Goal: Information Seeking & Learning: Check status

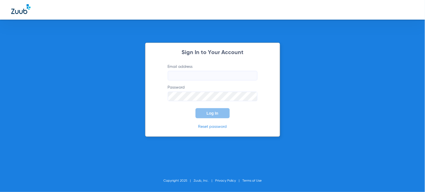
type input "[EMAIL_ADDRESS][DOMAIN_NAME]"
click at [193, 80] on input "[EMAIL_ADDRESS][DOMAIN_NAME]" at bounding box center [213, 76] width 90 height 10
click at [198, 109] on button "Log In" at bounding box center [213, 113] width 34 height 10
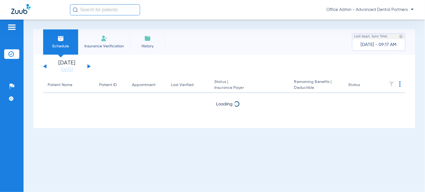
click at [90, 11] on input "text" at bounding box center [105, 9] width 70 height 11
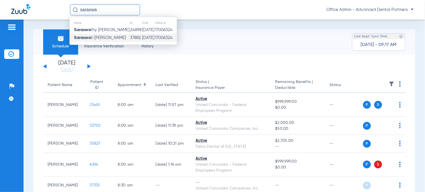
type input "saraswa"
click at [102, 41] on td "Saraswa ti [PERSON_NAME]" at bounding box center [100, 38] width 60 height 8
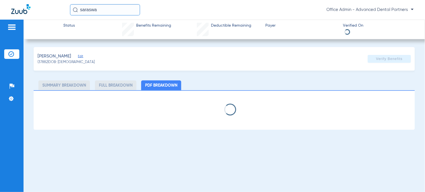
select select "page-width"
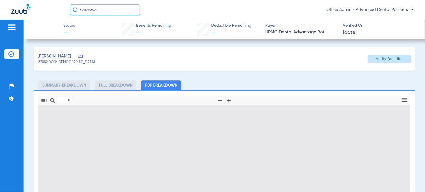
type input "1"
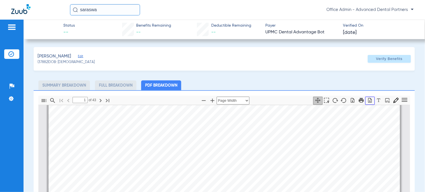
click at [368, 99] on icon "button" at bounding box center [371, 101] width 6 height 6
click at [133, 8] on input "saraswa" at bounding box center [105, 9] width 70 height 11
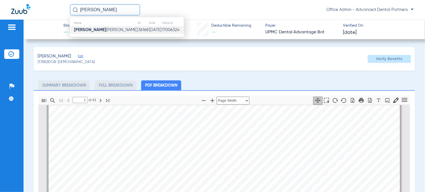
type input "[PERSON_NAME]"
click at [149, 31] on td "[DATE]" at bounding box center [155, 30] width 13 height 8
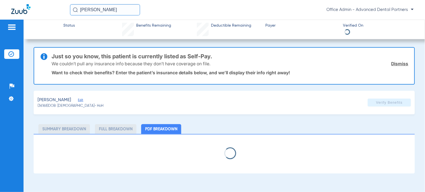
select select "page-width"
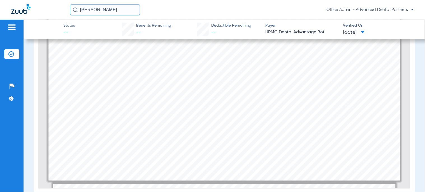
scroll to position [408, 0]
type input "2"
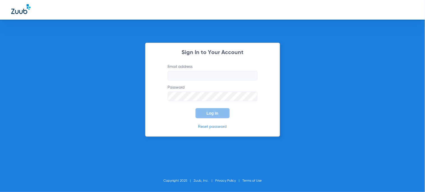
type input "[EMAIL_ADDRESS][DOMAIN_NAME]"
